Goal: Check status: Check status

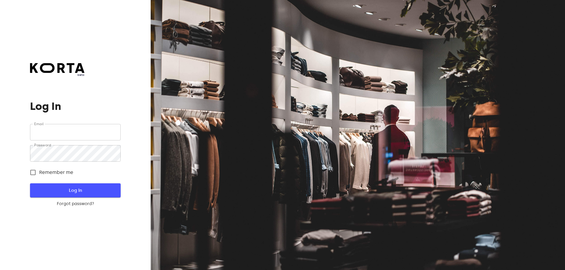
type input "[PERSON_NAME][EMAIL_ADDRESS][DOMAIN_NAME]"
click at [89, 189] on span "Log In" at bounding box center [74, 191] width 71 height 8
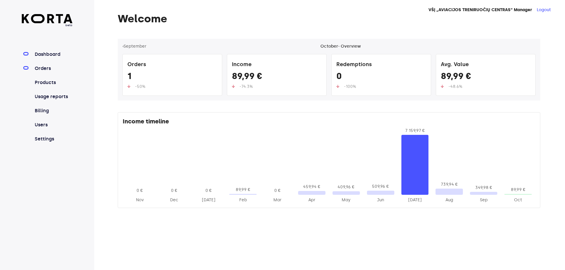
click at [47, 68] on link "Orders" at bounding box center [53, 68] width 39 height 7
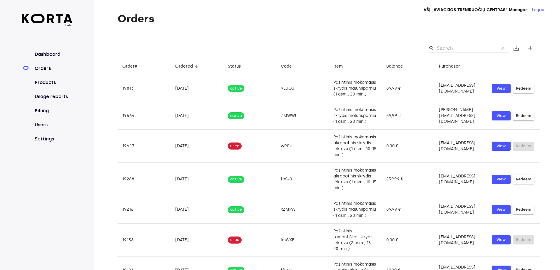
click at [454, 50] on input "Search" at bounding box center [465, 48] width 57 height 9
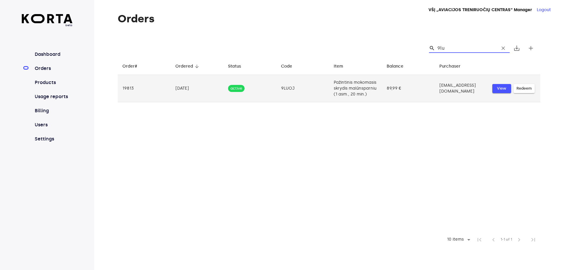
type input "9lu"
click at [502, 92] on span "View" at bounding box center [501, 88] width 13 height 7
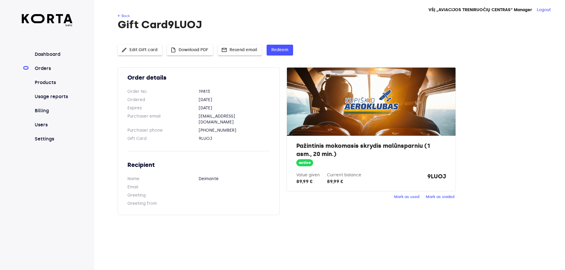
click at [403, 194] on span "Mark as used" at bounding box center [406, 197] width 25 height 7
